Goal: Information Seeking & Learning: Learn about a topic

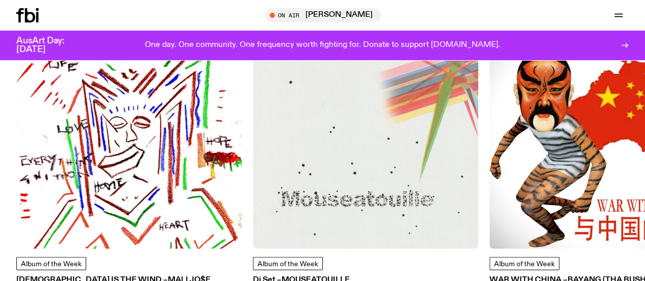
scroll to position [1209, 0]
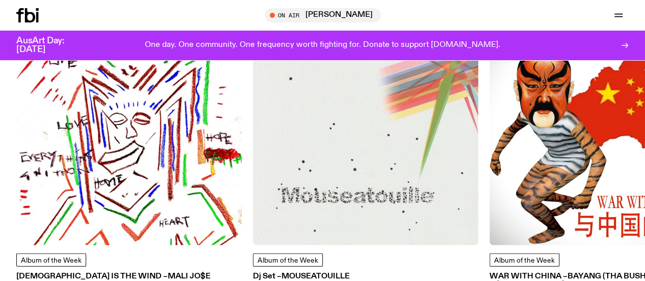
click at [173, 170] on img at bounding box center [128, 132] width 225 height 225
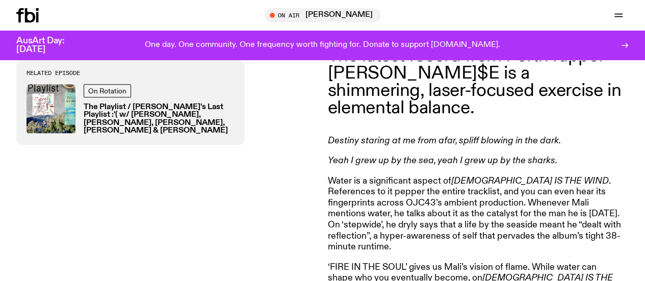
scroll to position [377, 0]
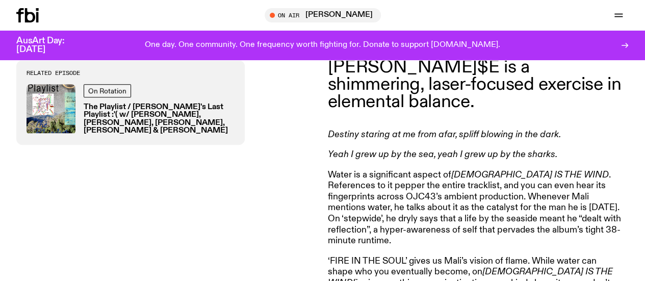
click at [378, 194] on p "Water is a significant aspect of [DEMOGRAPHIC_DATA] IS THE WIND . References to…" at bounding box center [475, 208] width 294 height 77
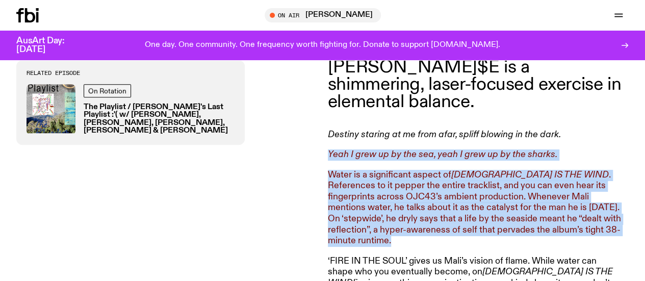
drag, startPoint x: 378, startPoint y: 194, endPoint x: 382, endPoint y: 139, distance: 55.2
click at [382, 139] on article "The latest record from Perth rapper [PERSON_NAME]$E is a shimmering, laser-focu…" at bounding box center [475, 267] width 294 height 453
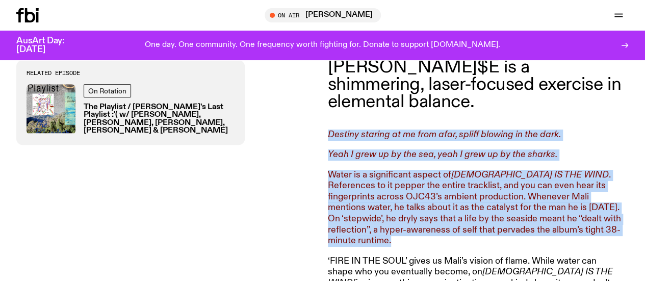
click at [382, 139] on article "The latest record from Perth rapper [PERSON_NAME]$E is a shimmering, laser-focu…" at bounding box center [475, 267] width 294 height 453
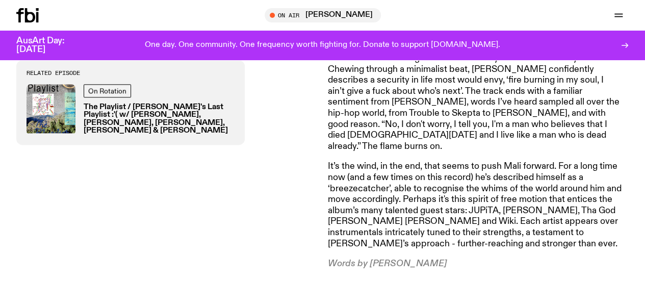
scroll to position [602, 0]
click at [430, 187] on p "It’s the wind, in the end, that seems to push Mali forward. For a long time now…" at bounding box center [475, 206] width 294 height 88
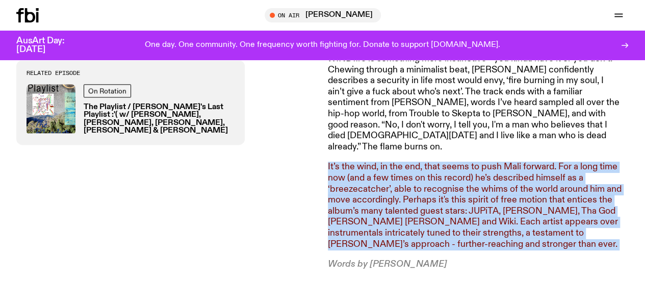
drag, startPoint x: 430, startPoint y: 187, endPoint x: 492, endPoint y: 217, distance: 69.3
click at [492, 217] on p "It’s the wind, in the end, that seems to push Mali forward. For a long time now…" at bounding box center [475, 206] width 294 height 88
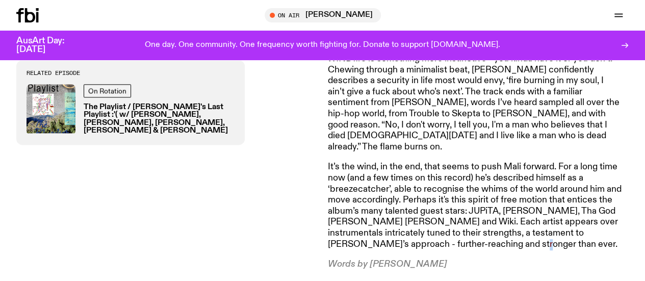
click at [492, 217] on p "It’s the wind, in the end, that seems to push Mali forward. For a long time now…" at bounding box center [475, 206] width 294 height 88
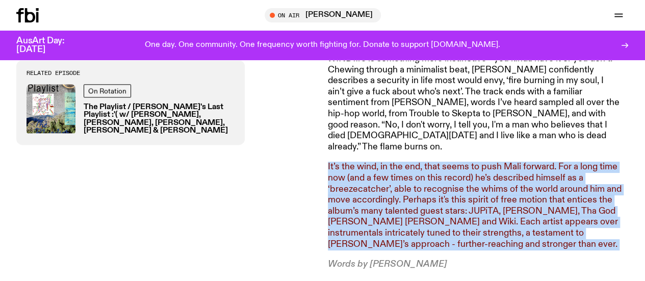
drag, startPoint x: 492, startPoint y: 217, endPoint x: 532, endPoint y: 218, distance: 39.3
click at [532, 218] on p "It’s the wind, in the end, that seems to push Mali forward. For a long time now…" at bounding box center [475, 206] width 294 height 88
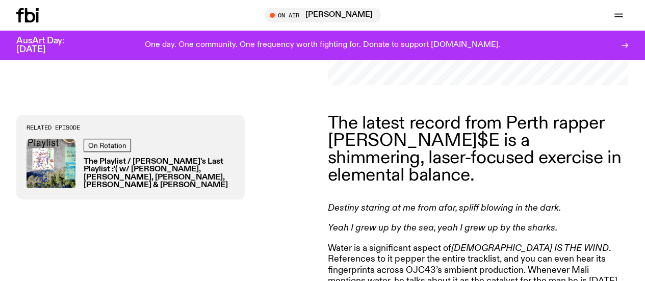
scroll to position [148, 0]
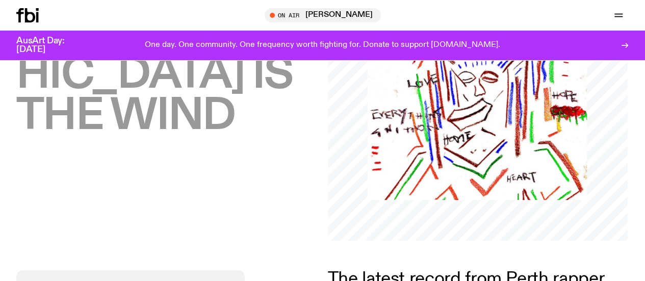
click at [0, 0] on link "Read" at bounding box center [0, 0] width 0 height 0
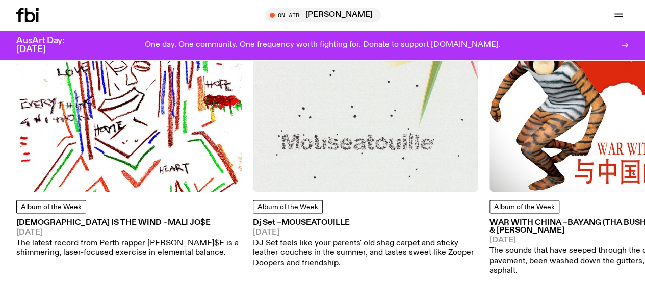
scroll to position [555, 0]
